Goal: Find specific page/section: Find specific page/section

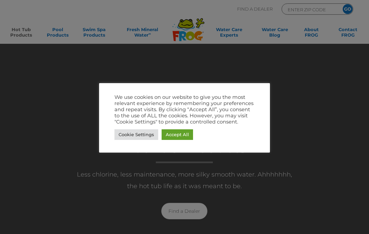
click at [141, 137] on link "Cookie Settings" at bounding box center [137, 134] width 44 height 11
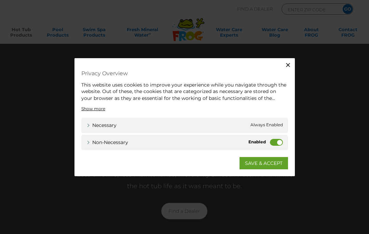
click at [279, 142] on label "Non-necessary" at bounding box center [276, 142] width 13 height 7
click at [0, 0] on input "Non-necessary" at bounding box center [0, 0] width 0 height 0
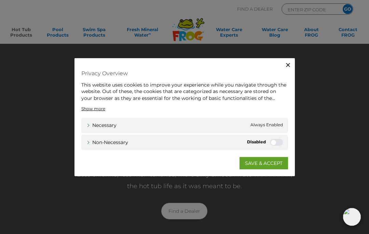
click at [273, 123] on span "Always Enabled" at bounding box center [267, 125] width 32 height 7
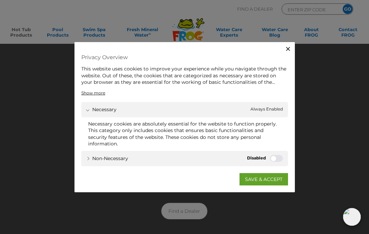
click at [275, 180] on link "SAVE & ACCEPT" at bounding box center [264, 179] width 49 height 12
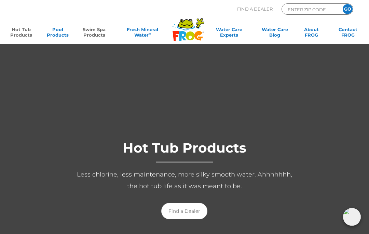
click at [98, 33] on link "Swim Spa Products" at bounding box center [94, 34] width 28 height 14
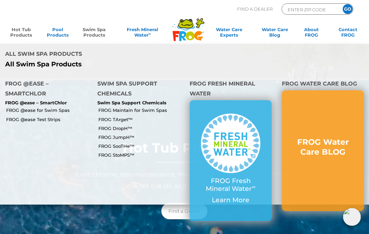
click at [23, 34] on link "Hot Tub Products" at bounding box center [21, 34] width 28 height 14
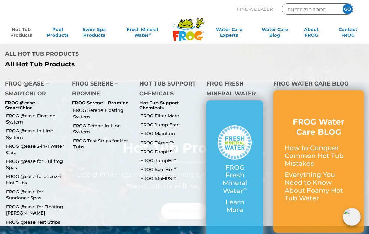
click at [13, 188] on link "FROG @ease for Sundance Spas" at bounding box center [36, 194] width 61 height 12
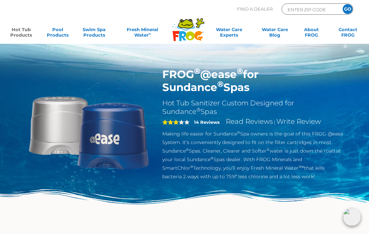
click at [308, 12] on input "ENTER ZIP CODE" at bounding box center [310, 9] width 46 height 8
type input "92629"
click at [347, 11] on input "GO" at bounding box center [348, 9] width 10 height 10
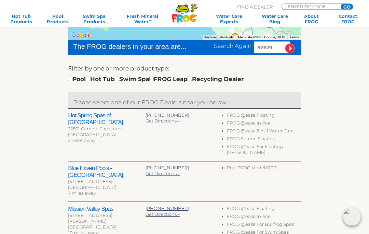
scroll to position [174, 0]
